Goal: Find contact information: Obtain details needed to contact an individual or organization

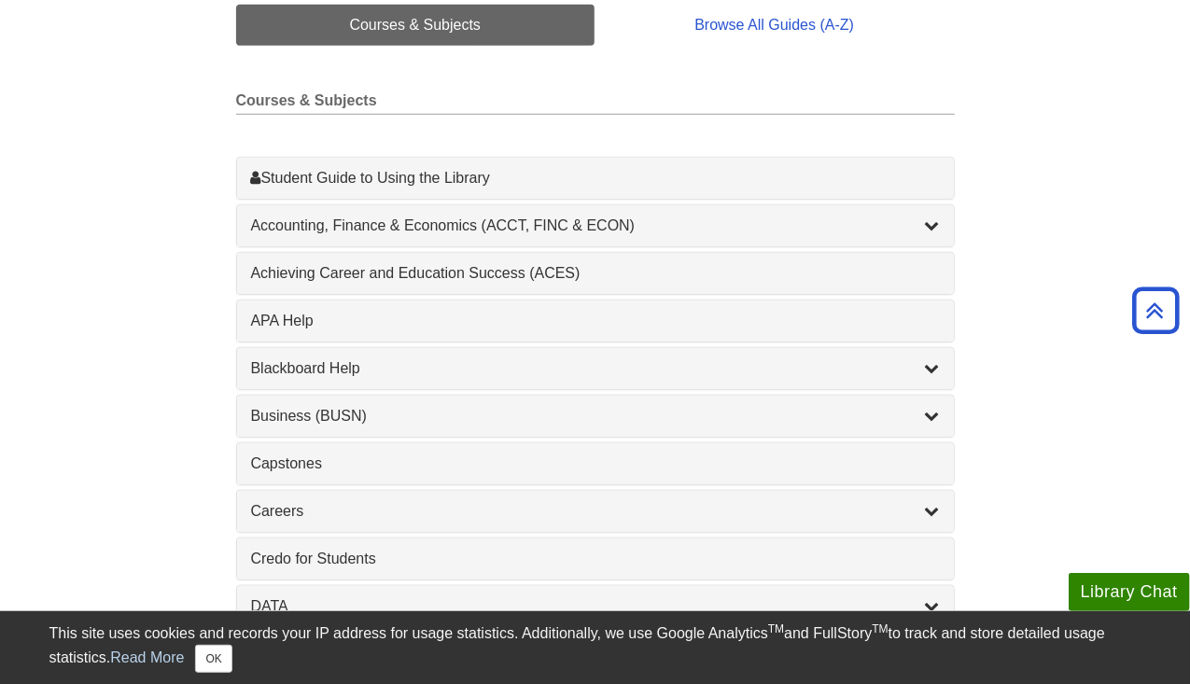
scroll to position [479, 0]
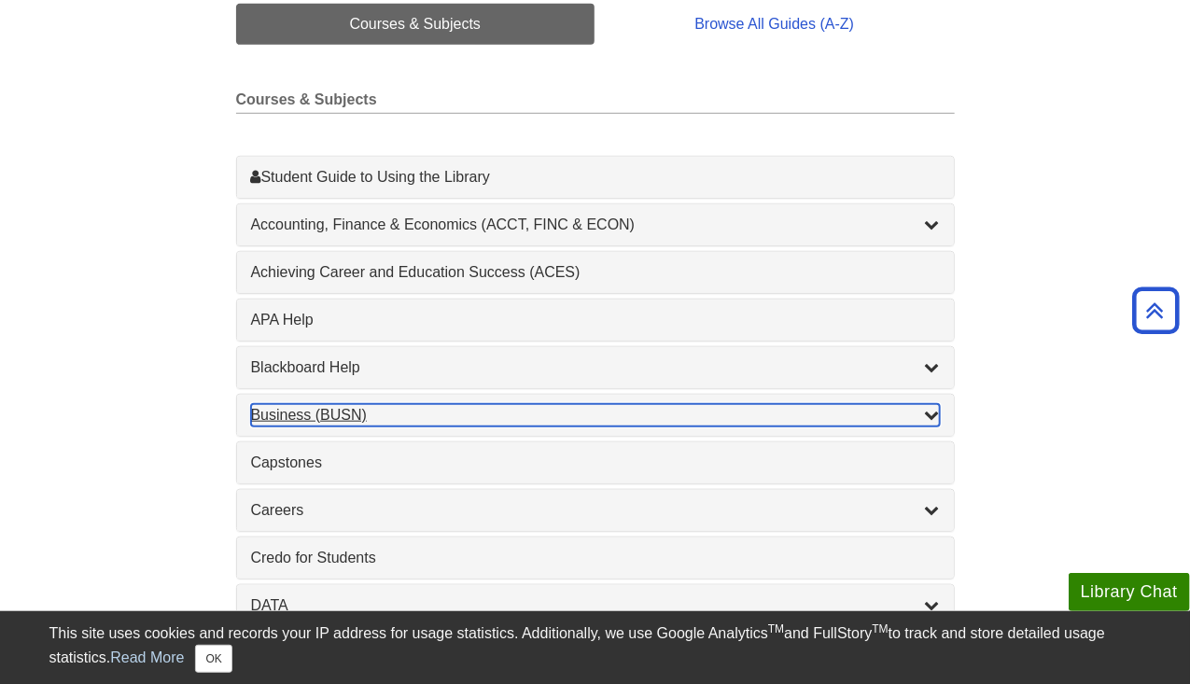
click at [320, 413] on div "Business (BUSN) , 9 guides" at bounding box center [595, 415] width 689 height 22
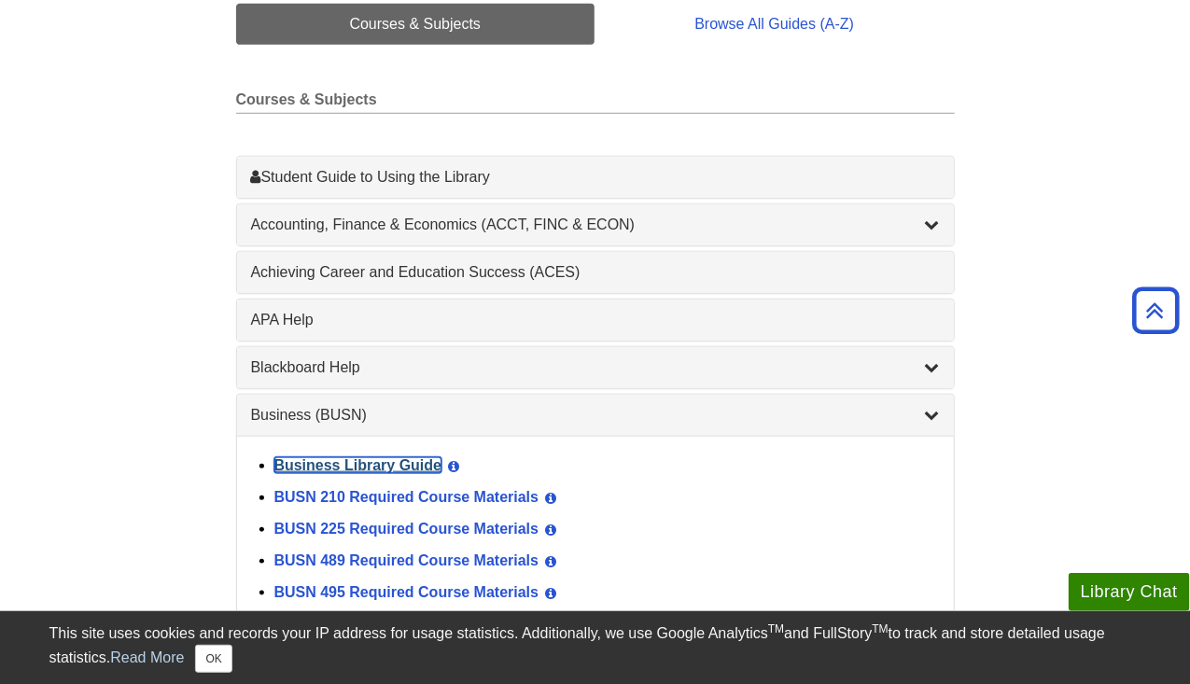
click at [393, 457] on link "Business Library Guide" at bounding box center [358, 465] width 168 height 16
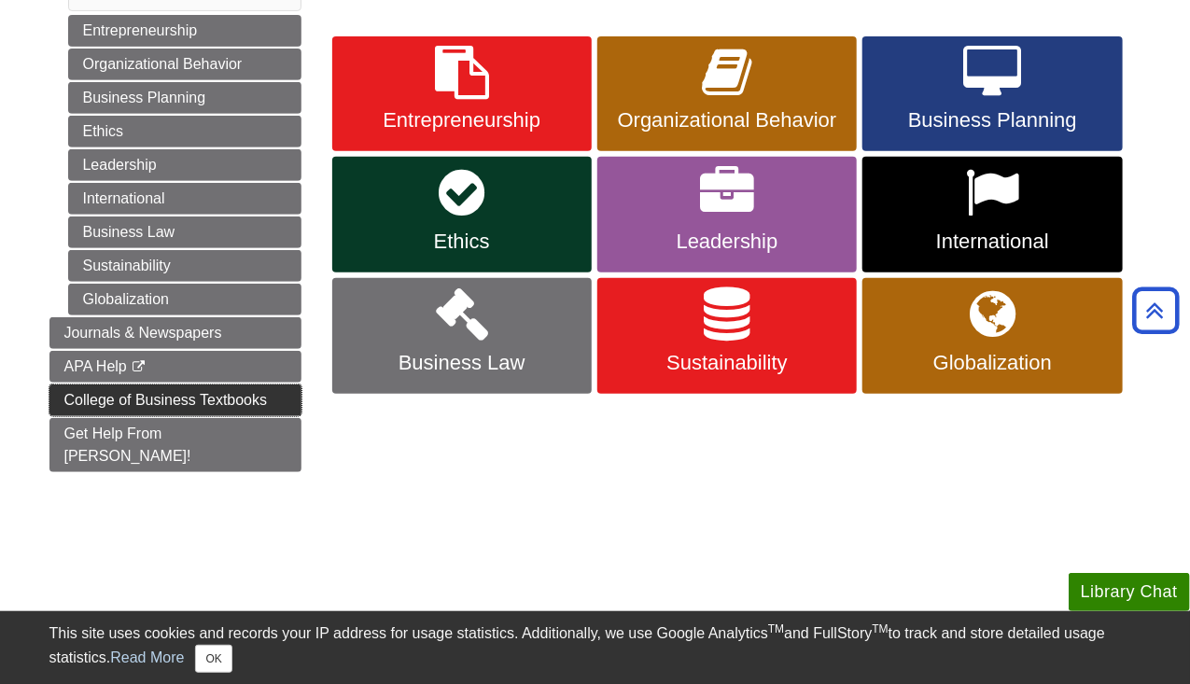
scroll to position [285, 0]
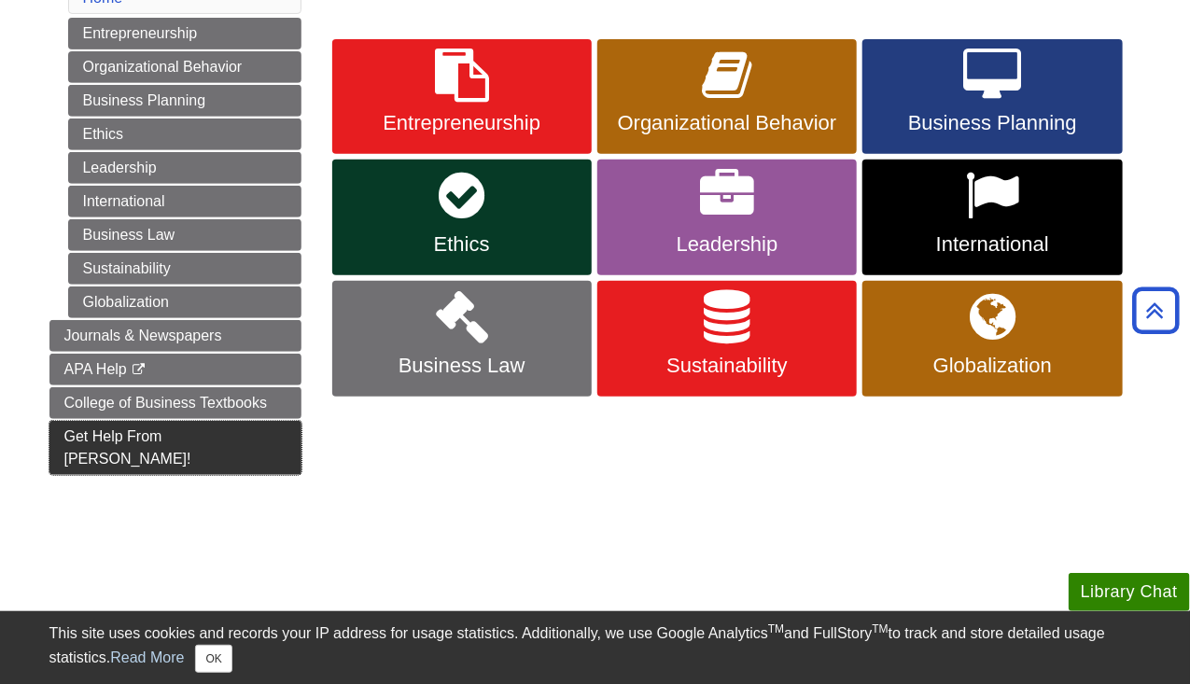
click at [216, 421] on link "Get Help From Emily!" at bounding box center [175, 448] width 252 height 54
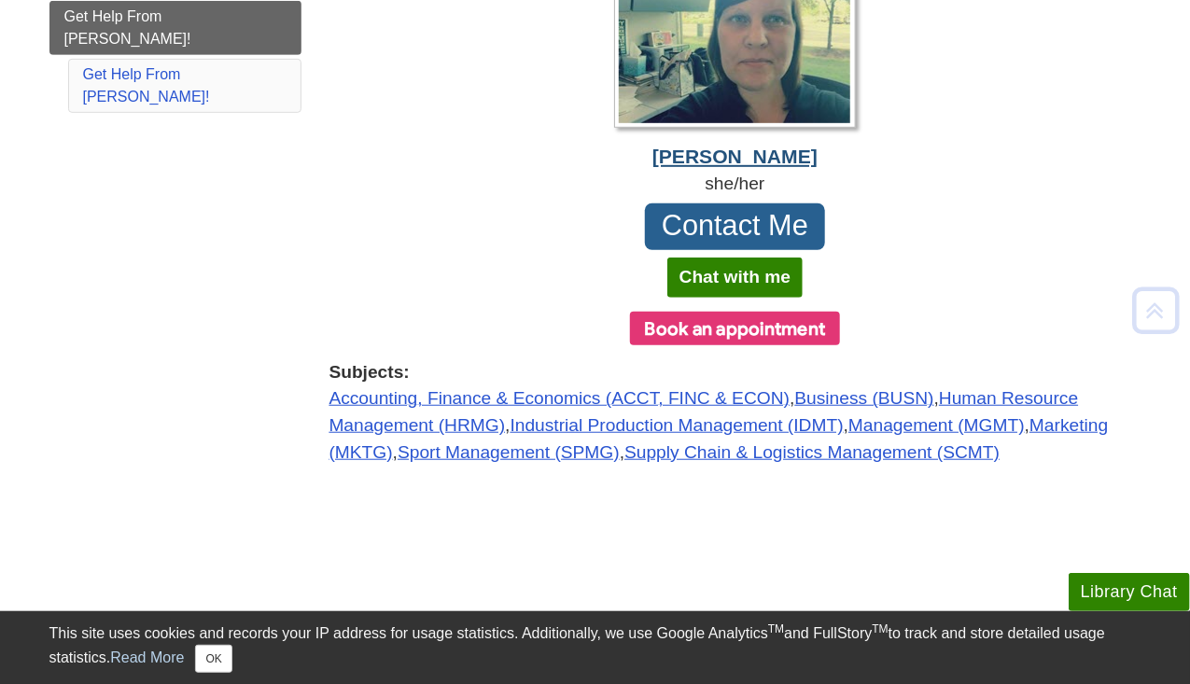
scroll to position [367, 0]
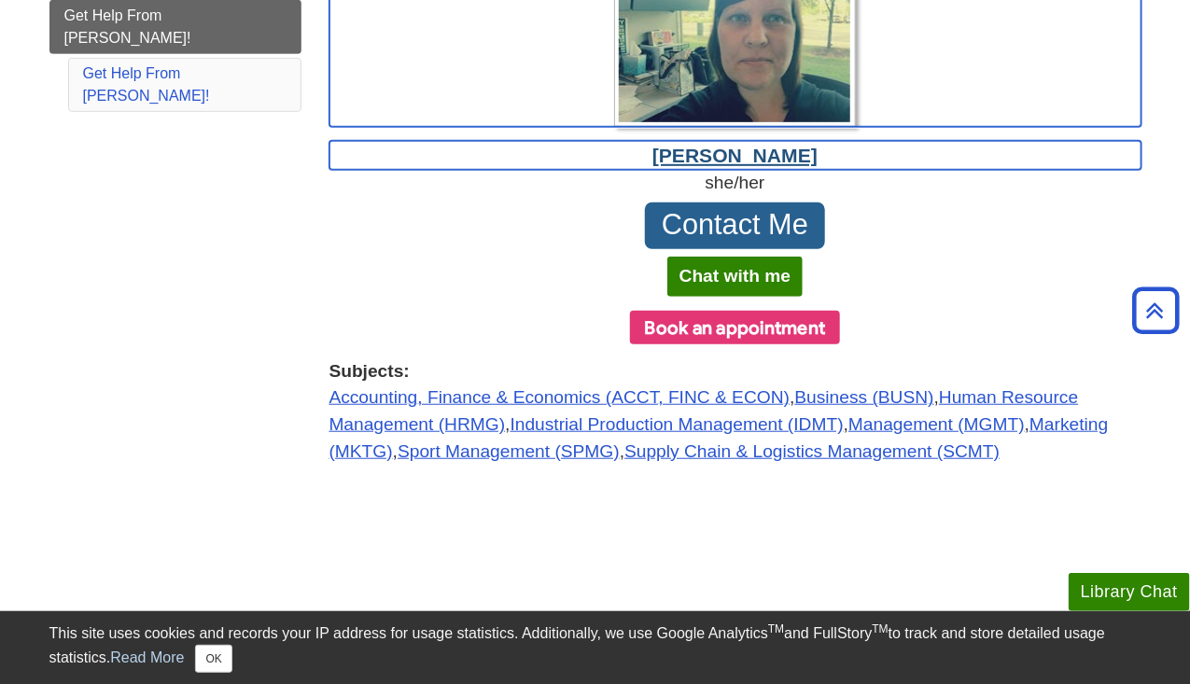
click at [773, 145] on div "Emily Hayes" at bounding box center [735, 156] width 812 height 30
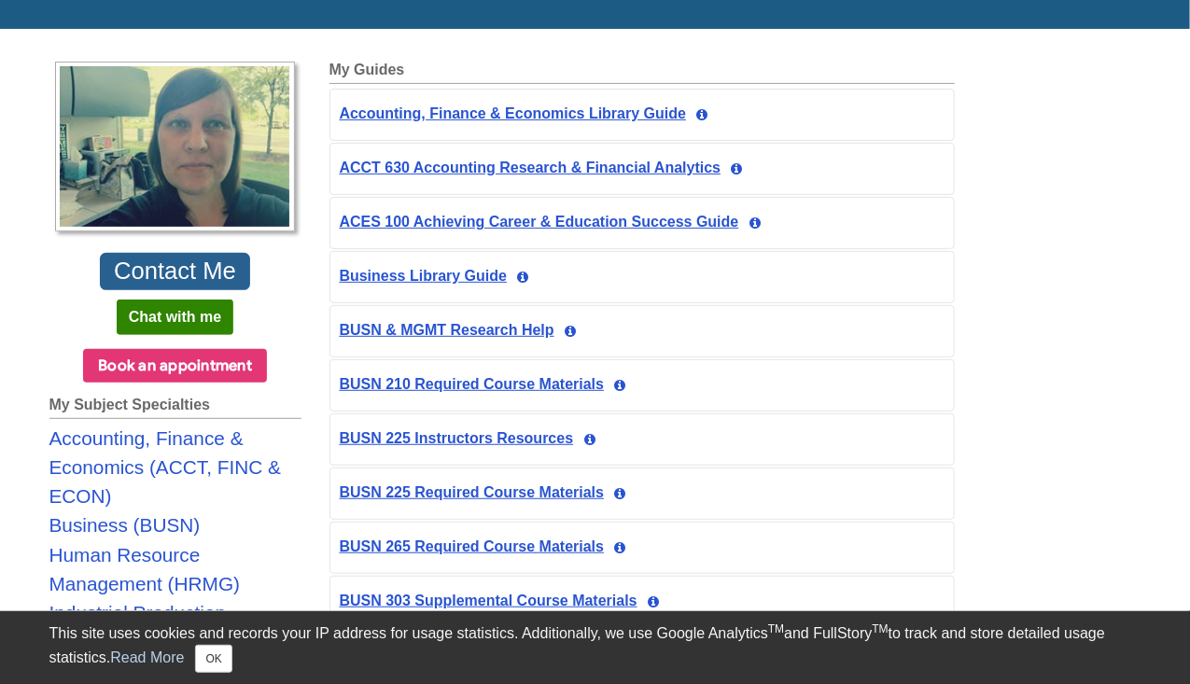
scroll to position [188, 0]
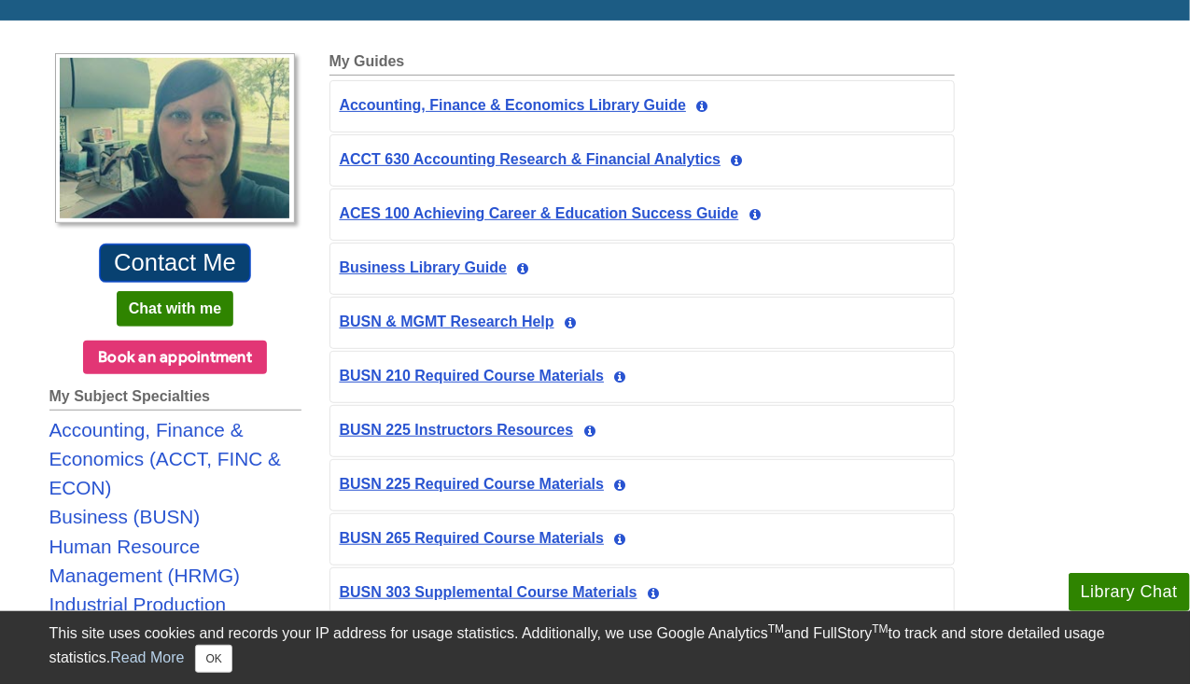
click at [203, 253] on link "Contact Me" at bounding box center [175, 264] width 153 height 40
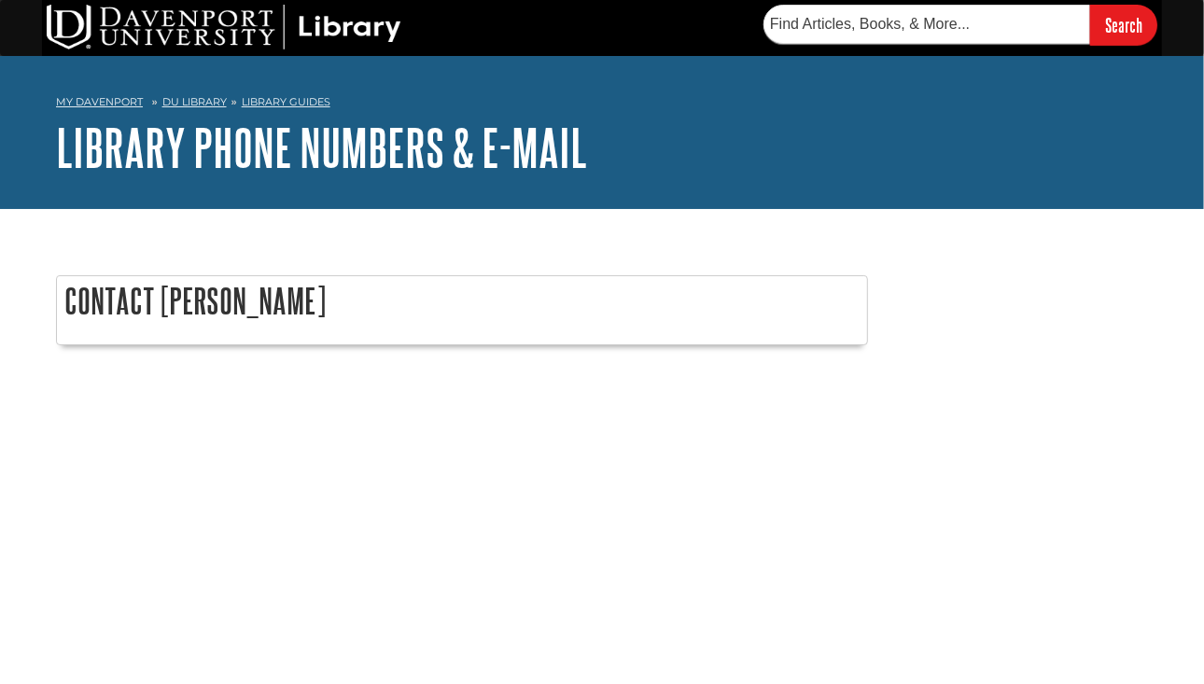
click at [244, 310] on h2 "Contact [PERSON_NAME]" at bounding box center [462, 300] width 810 height 49
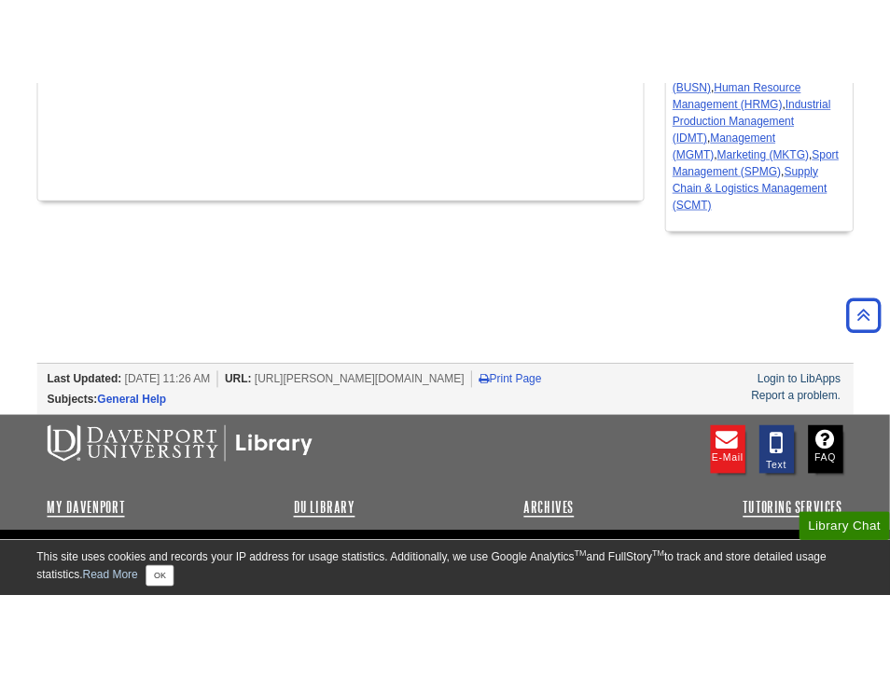
scroll to position [575, 0]
